Goal: Task Accomplishment & Management: Use online tool/utility

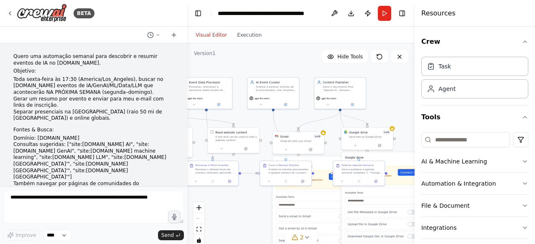
scroll to position [1413, 0]
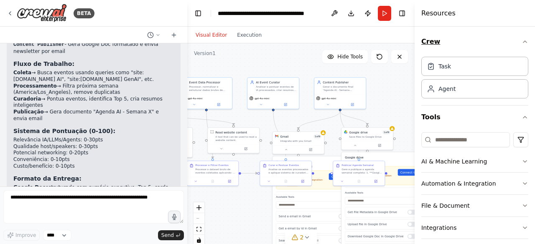
click at [521, 40] on icon "button" at bounding box center [524, 41] width 7 height 7
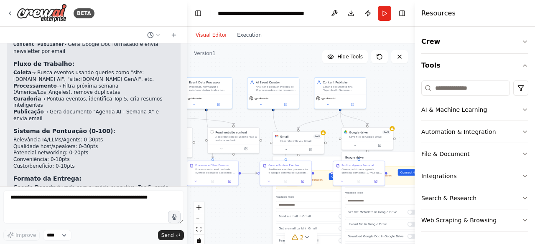
click at [401, 107] on div ".deletable-edge-delete-btn { width: 20px; height: 20px; border: 0px solid #ffff…" at bounding box center [300, 147] width 227 height 209
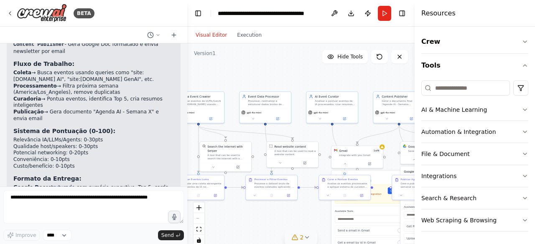
drag, startPoint x: 237, startPoint y: 218, endPoint x: 296, endPoint y: 232, distance: 60.6
click at [296, 232] on div "Version 1 Hide Tools .deletable-edge-delete-btn { width: 20px; height: 20px; bo…" at bounding box center [300, 147] width 227 height 209
click at [334, 15] on button at bounding box center [334, 13] width 13 height 15
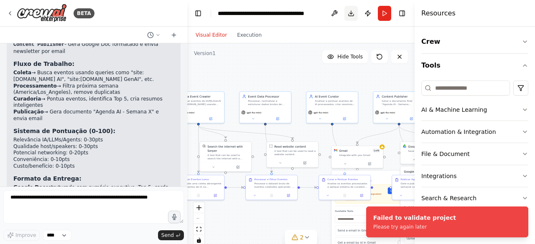
click at [352, 15] on button "Download" at bounding box center [350, 13] width 13 height 15
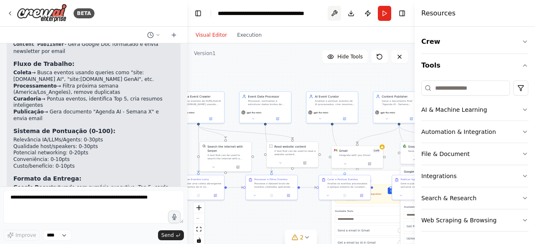
click at [330, 18] on button at bounding box center [334, 13] width 13 height 15
click at [375, 88] on div ".deletable-edge-delete-btn { width: 20px; height: 20px; border: 0px solid #ffff…" at bounding box center [300, 147] width 227 height 209
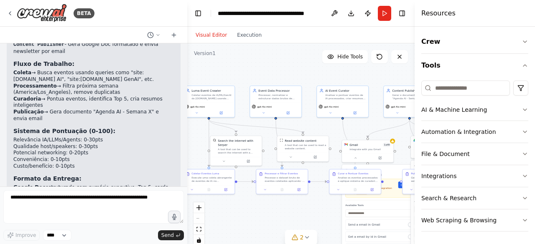
drag, startPoint x: 375, startPoint y: 88, endPoint x: 386, endPoint y: 82, distance: 12.0
click at [386, 82] on div ".deletable-edge-delete-btn { width: 20px; height: 20px; border: 0px solid #ffff…" at bounding box center [300, 147] width 227 height 209
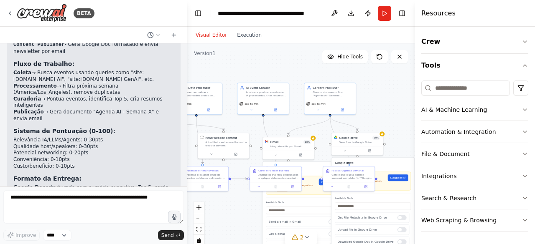
drag, startPoint x: 370, startPoint y: 74, endPoint x: 292, endPoint y: 71, distance: 78.6
click at [292, 71] on div ".deletable-edge-delete-btn { width: 20px; height: 20px; border: 0px solid #ffff…" at bounding box center [300, 147] width 227 height 209
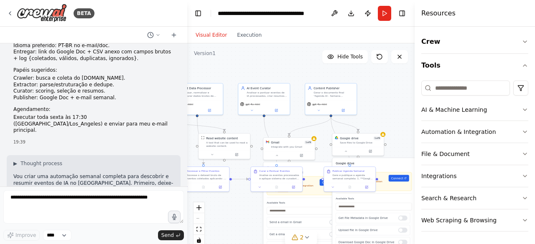
scroll to position [593, 0]
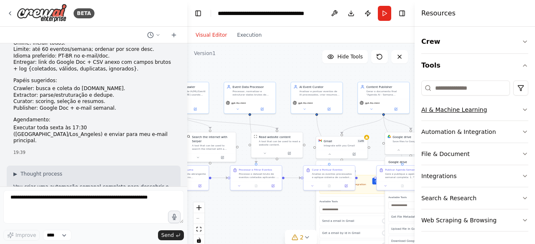
drag, startPoint x: 384, startPoint y: 119, endPoint x: 437, endPoint y: 118, distance: 52.7
click at [437, 118] on div "BETA Quero uma automação semanal para descobrir e resumir eventos de IA no lu.m…" at bounding box center [267, 122] width 535 height 244
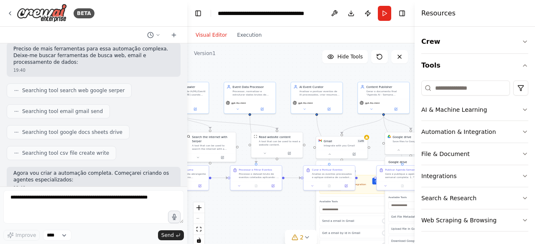
scroll to position [808, 0]
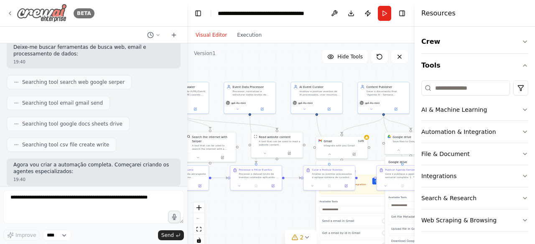
click at [10, 12] on icon at bounding box center [10, 13] width 7 height 7
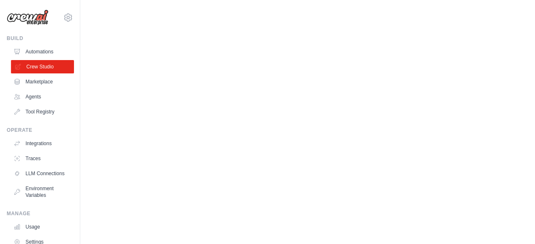
click at [40, 67] on link "Crew Studio" at bounding box center [42, 66] width 63 height 13
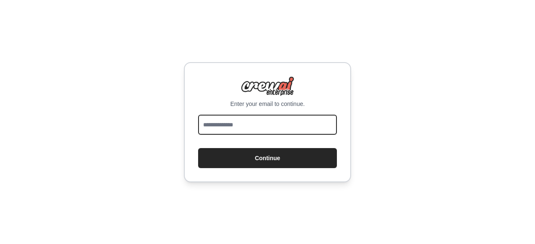
click at [267, 126] on input "email" at bounding box center [267, 125] width 139 height 20
type input "**********"
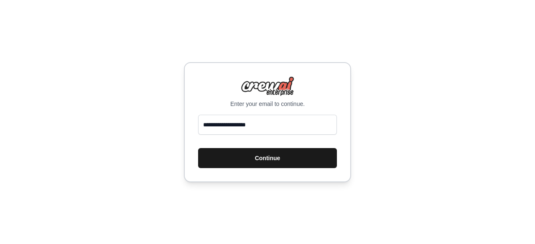
click at [279, 155] on button "Continue" at bounding box center [267, 158] width 139 height 20
